Goal: Ask a question

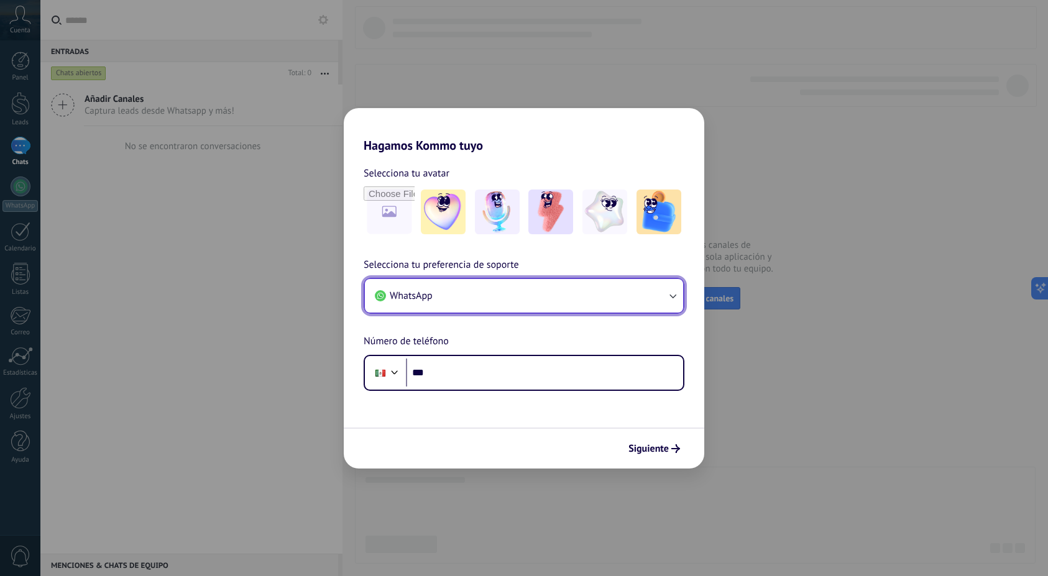
click at [650, 284] on button "WhatsApp" at bounding box center [524, 296] width 318 height 34
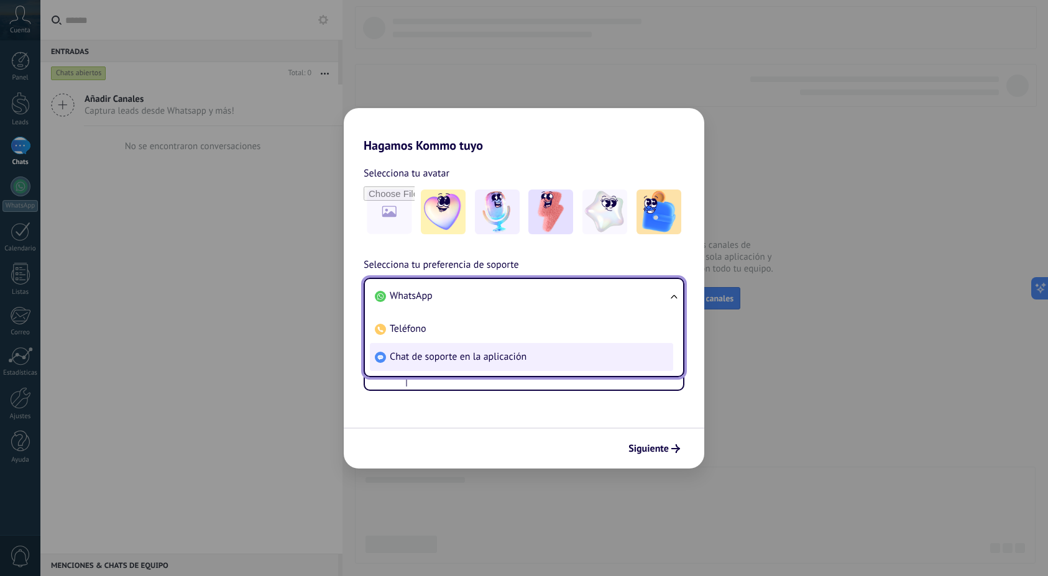
click at [437, 359] on span "Chat de soporte en la aplicación" at bounding box center [458, 357] width 137 height 12
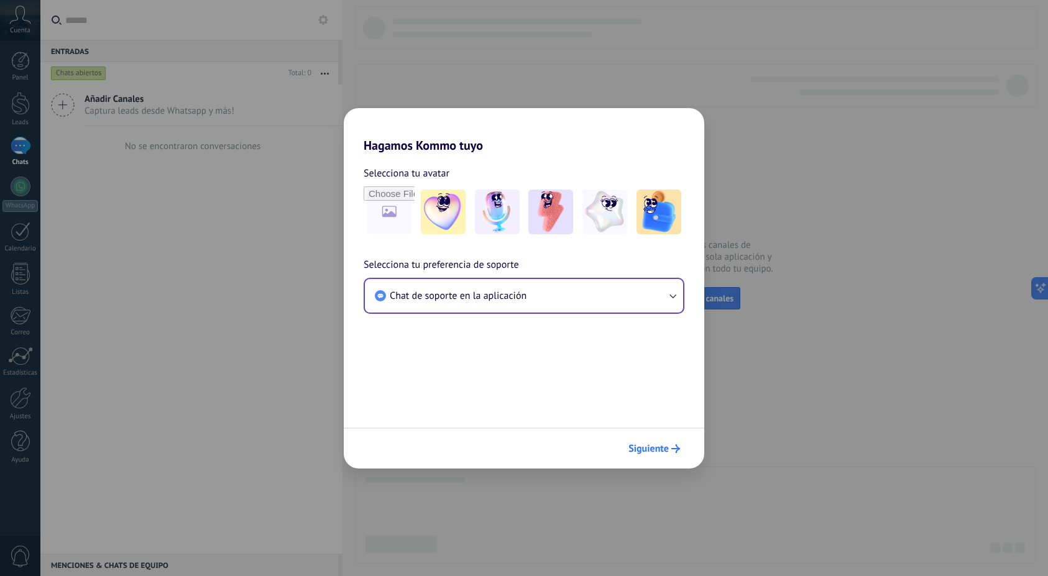
click at [655, 445] on span "Siguiente" at bounding box center [649, 449] width 40 height 9
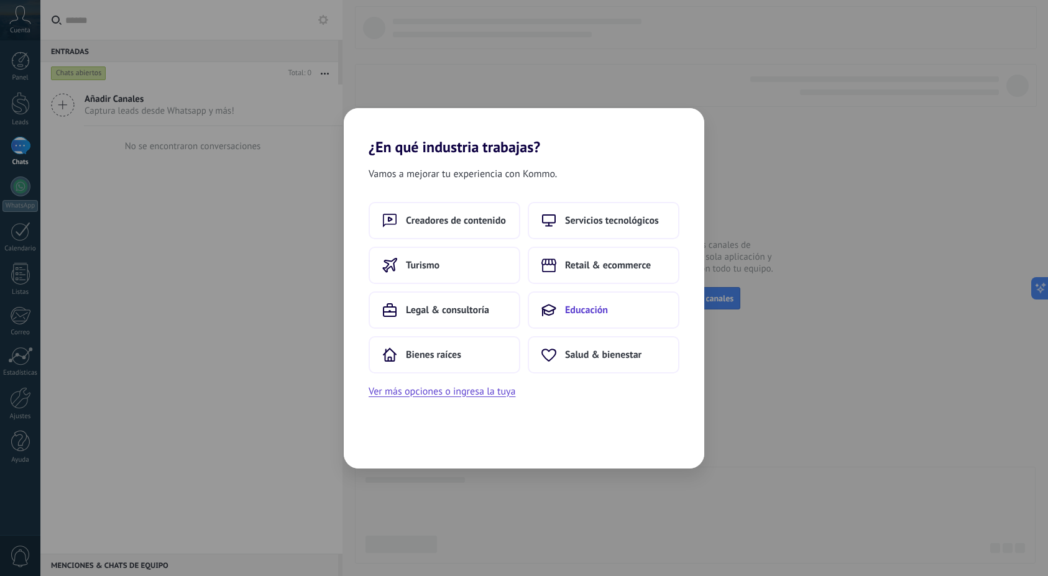
click at [593, 308] on span "Educación" at bounding box center [586, 310] width 43 height 12
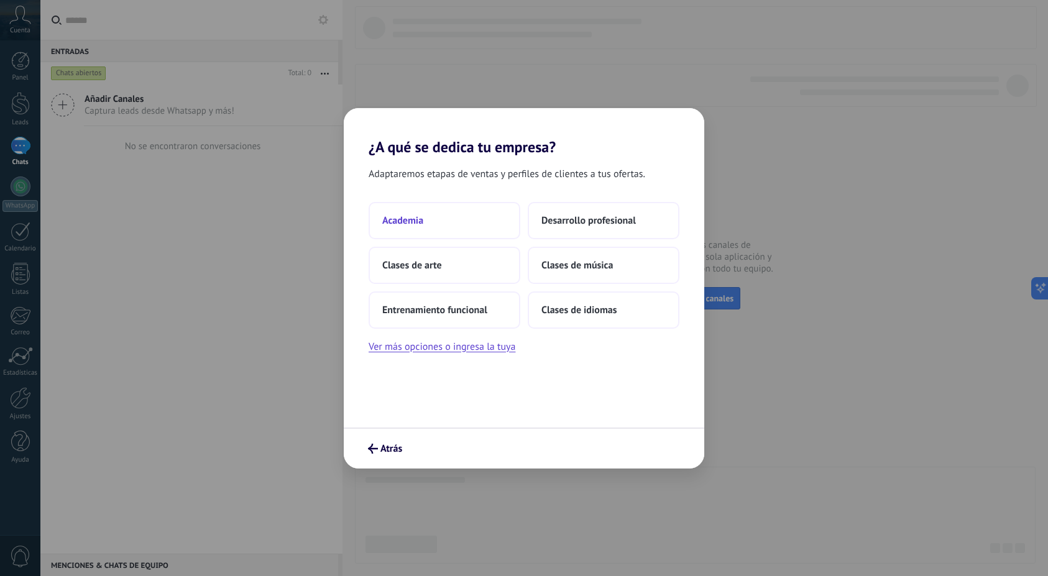
click at [461, 221] on button "Academia" at bounding box center [445, 220] width 152 height 37
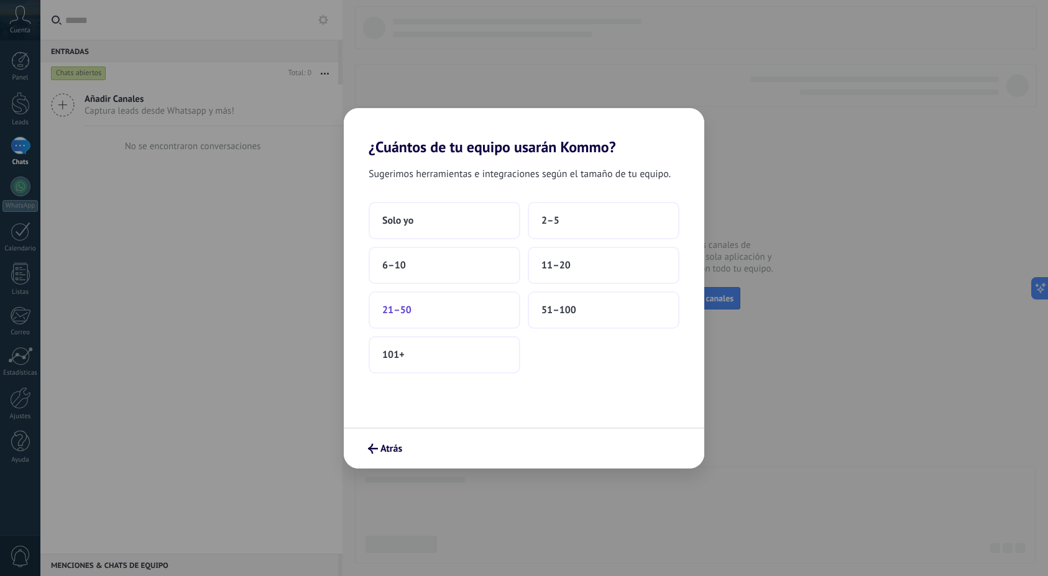
click at [470, 317] on button "21–50" at bounding box center [445, 310] width 152 height 37
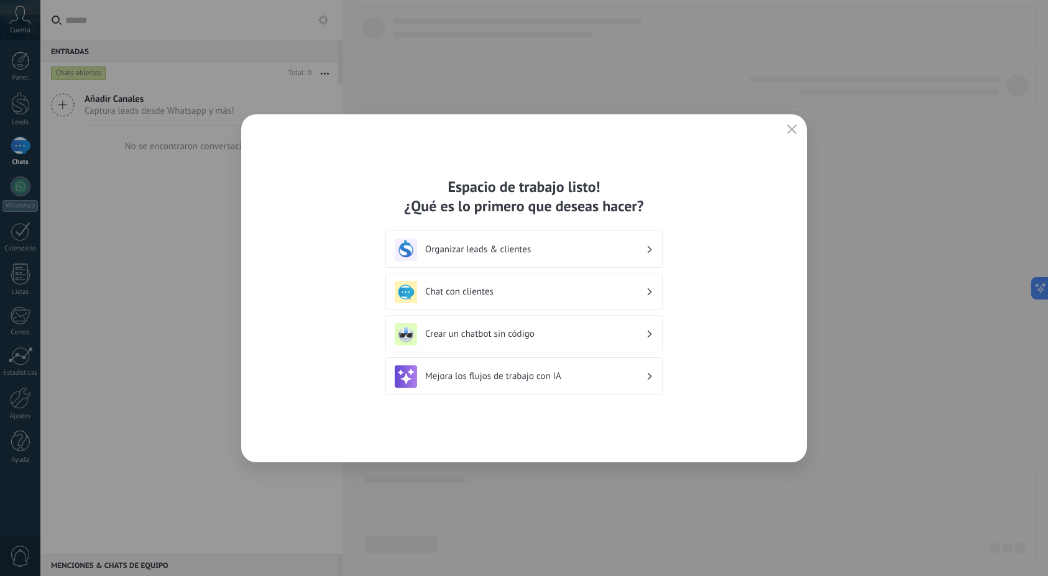
click at [794, 129] on icon "button" at bounding box center [792, 129] width 10 height 10
